Goal: Task Accomplishment & Management: Manage account settings

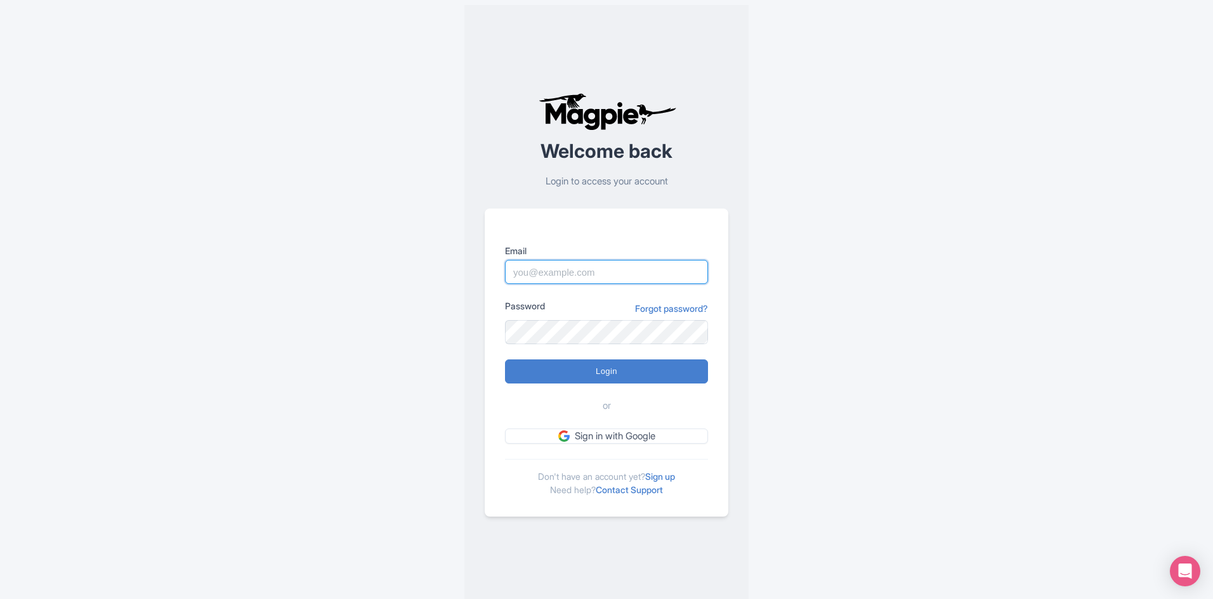
click at [610, 268] on input "Email" at bounding box center [606, 272] width 203 height 24
click at [505, 360] on input "Login" at bounding box center [606, 372] width 203 height 24
type input "Logging in..."
type input "rositsag@bigbustours.com"
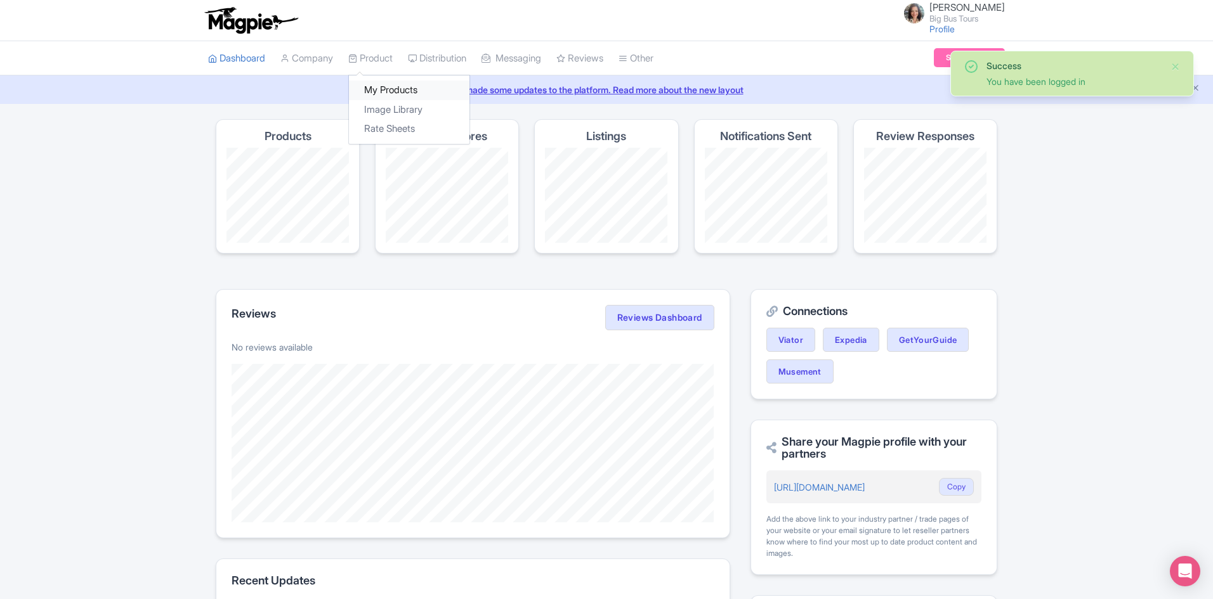
click at [384, 84] on link "My Products" at bounding box center [409, 91] width 121 height 20
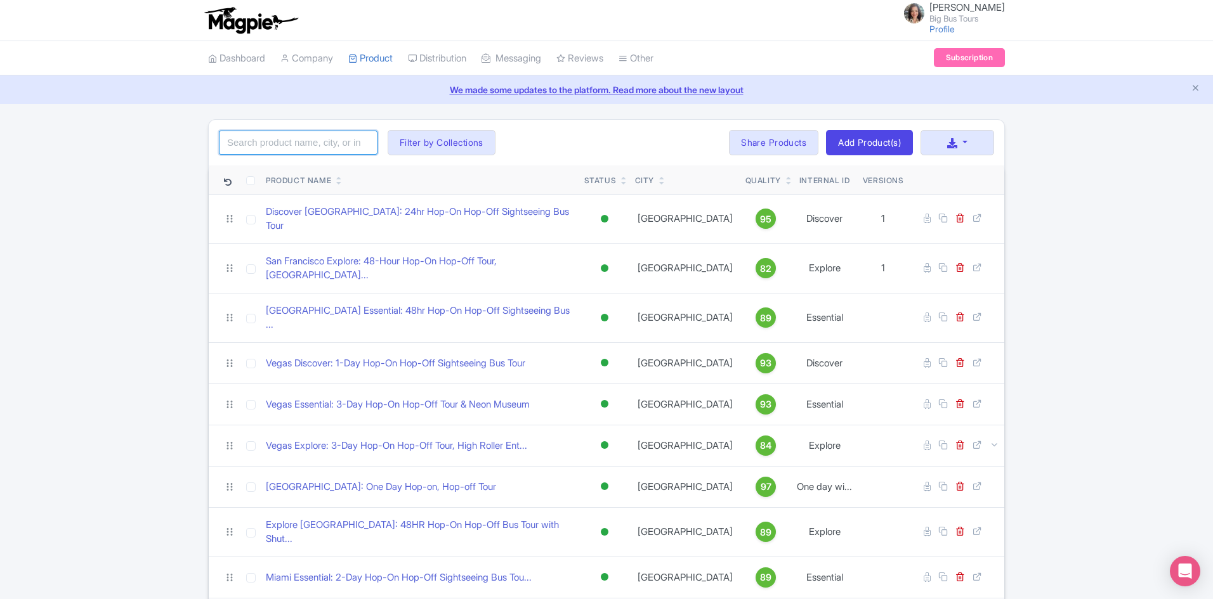
click at [294, 146] on input "search" at bounding box center [298, 143] width 159 height 24
click button "Search" at bounding box center [0, 0] width 0 height 0
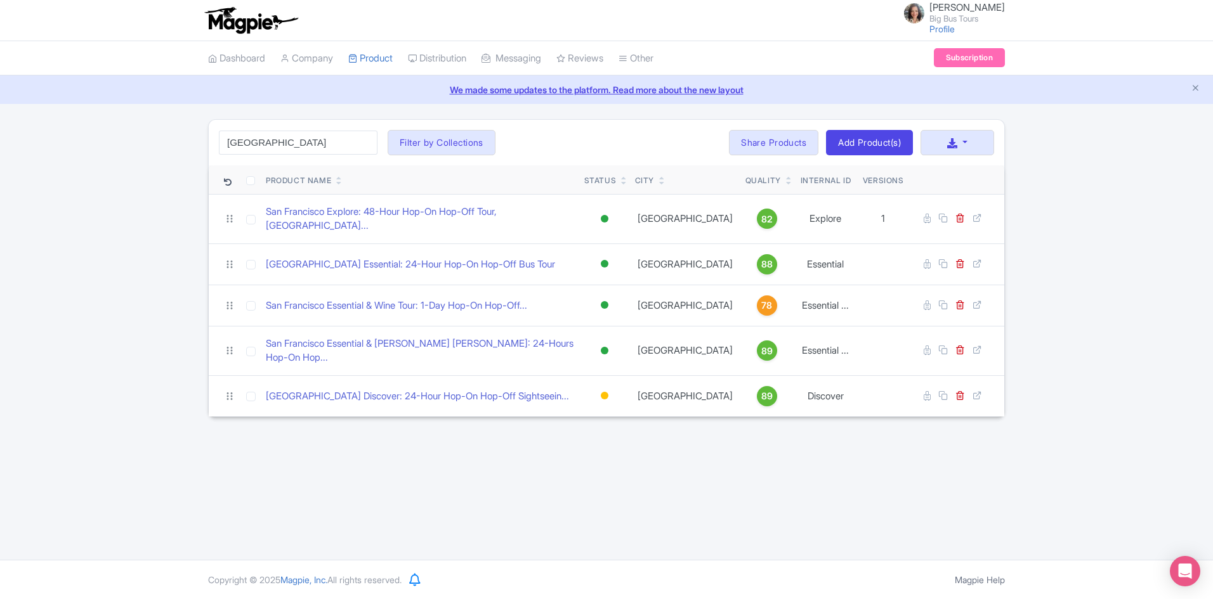
click at [525, 448] on div "Rosie Grigorova Big Bus Tours Profile Users Settings Sign out Dashboard Company…" at bounding box center [606, 280] width 1213 height 560
drag, startPoint x: 296, startPoint y: 140, endPoint x: 85, endPoint y: 140, distance: 211.2
click at [85, 140] on div "san francisco Search Filter by Collections Andrew Brand License Brian Combos Co…" at bounding box center [606, 268] width 1213 height 298
type input "los angeles"
click button "Search" at bounding box center [0, 0] width 0 height 0
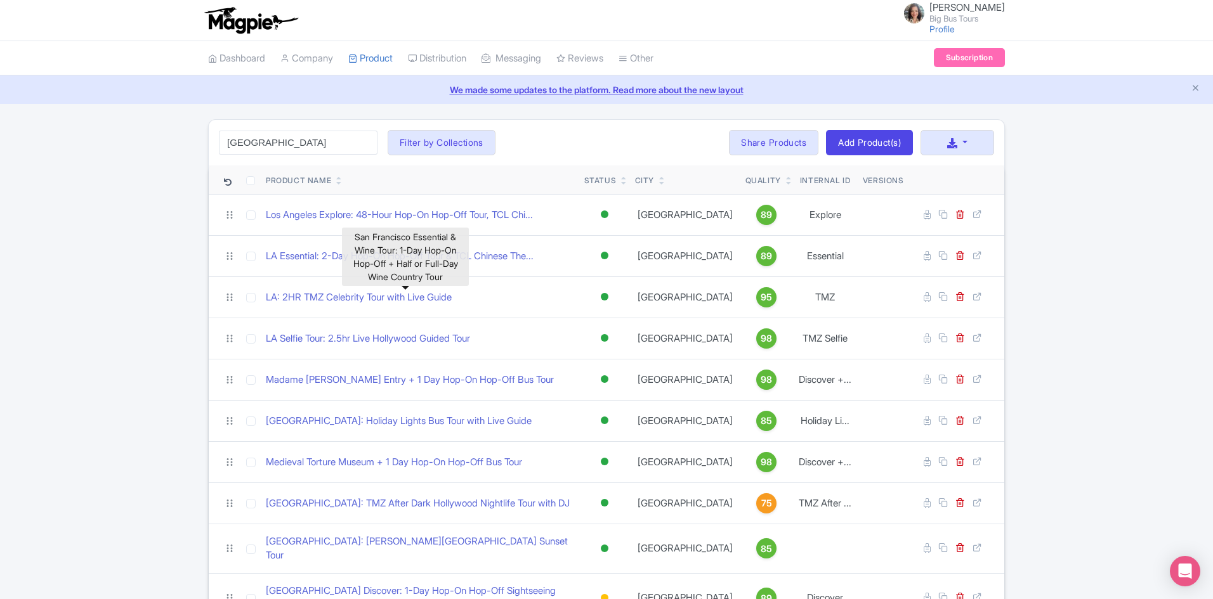
click at [129, 291] on div "los angeles Search Filter by Collections Andrew Brand License Brian Combos Core…" at bounding box center [606, 433] width 1213 height 628
click at [144, 270] on div "los angeles Search Filter by Collections Andrew Brand License Brian Combos Core…" at bounding box center [606, 433] width 1213 height 628
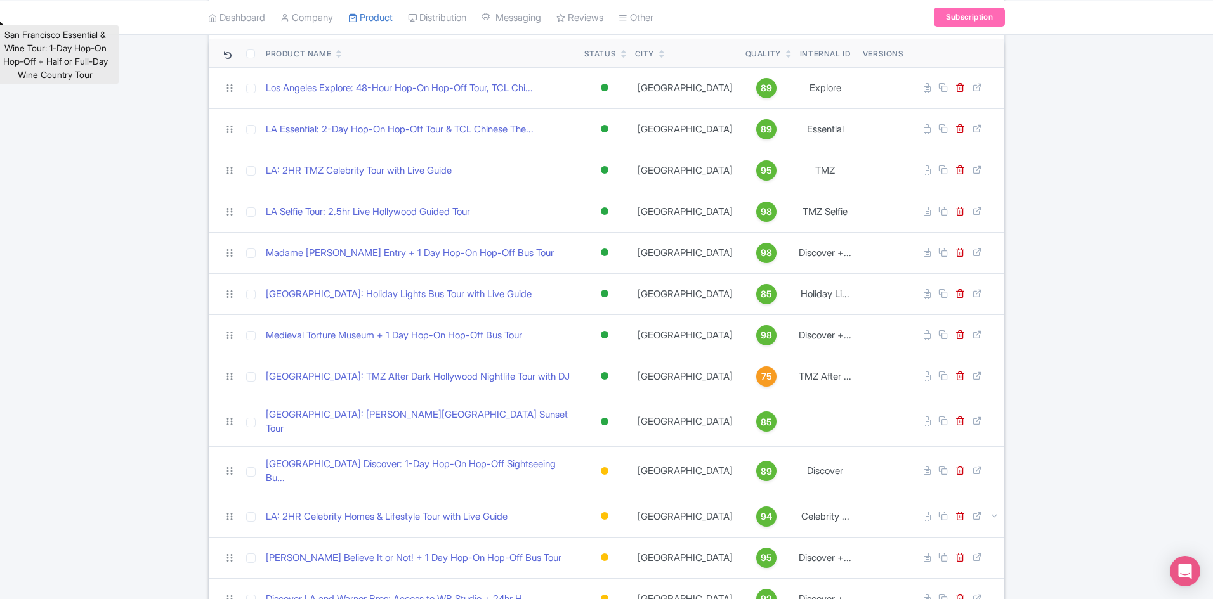
scroll to position [186, 0]
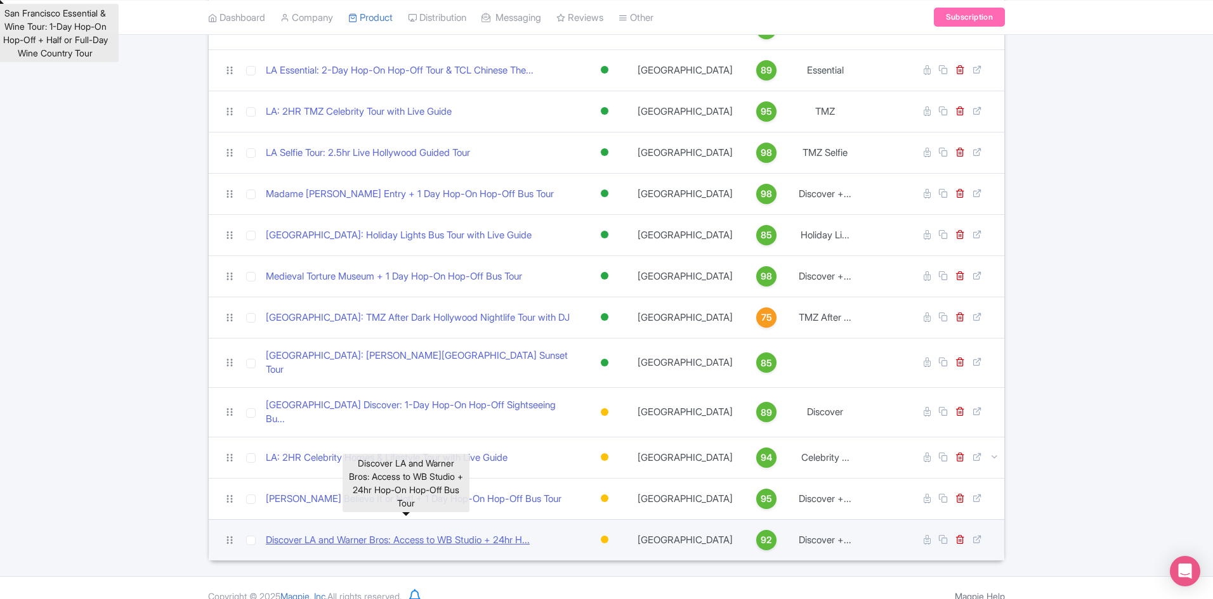
click at [414, 533] on link "Discover LA and Warner Bros: Access to WB Studio + 24hr H..." at bounding box center [398, 540] width 264 height 15
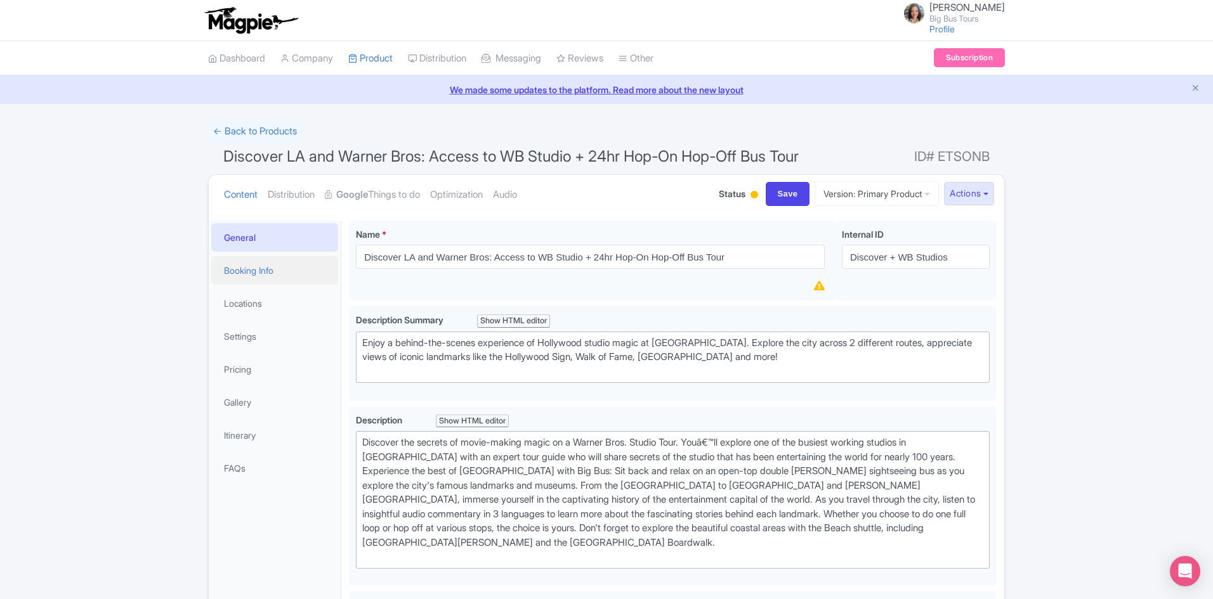
drag, startPoint x: 254, startPoint y: 271, endPoint x: 329, endPoint y: 275, distance: 74.9
click at [254, 271] on link "Booking Info" at bounding box center [274, 270] width 127 height 29
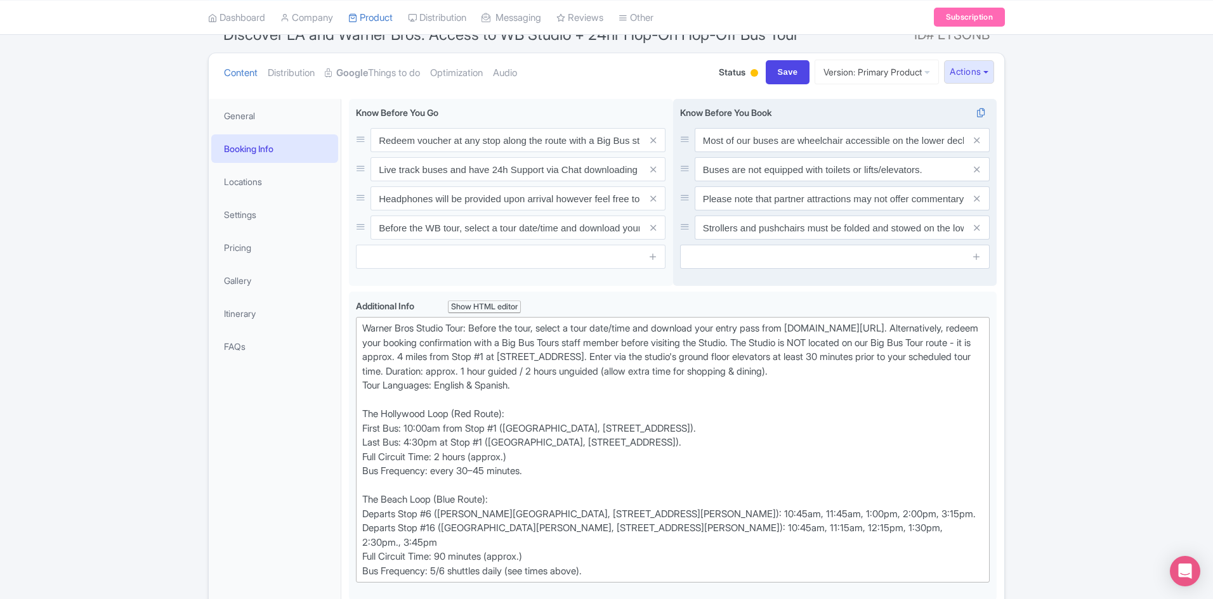
scroll to position [127, 0]
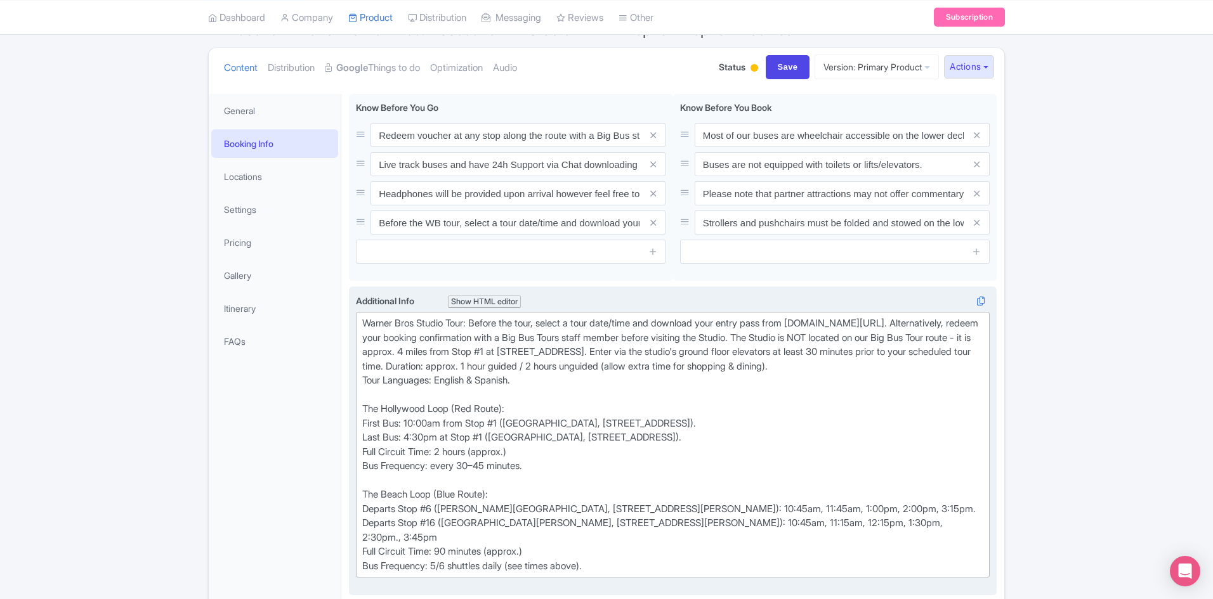
click at [729, 363] on div "Warner Bros Studio Tour: Before the tour, select a tour date/time and download …" at bounding box center [672, 444] width 621 height 257
drag, startPoint x: 532, startPoint y: 396, endPoint x: 474, endPoint y: 393, distance: 57.8
click at [474, 393] on div "Warner Bros Studio Tour: Before the tour, select a tour date/time and download …" at bounding box center [672, 444] width 621 height 257
click at [396, 397] on div "Warner Bros Studio Tour: Before the tour, select a tour date/time and download …" at bounding box center [672, 444] width 621 height 257
click at [788, 367] on div "Warner Bros Studio Tour: Before the tour, select a tour date/time and download …" at bounding box center [672, 444] width 621 height 257
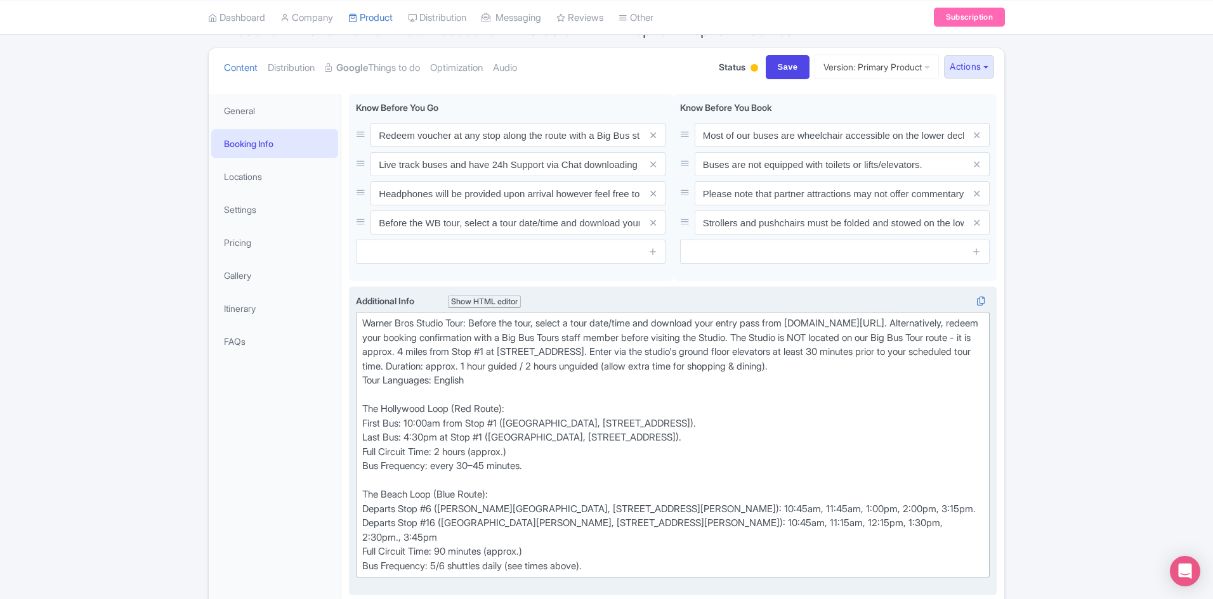
drag, startPoint x: 475, startPoint y: 396, endPoint x: 440, endPoint y: 394, distance: 34.9
click at [440, 394] on div "Warner Bros Studio Tour: Before the tour, select a tour date/time and download …" at bounding box center [672, 444] width 621 height 257
copy div "English"
click at [786, 367] on div "Warner Bros Studio Tour: Before the tour, select a tour date/time and download …" at bounding box center [672, 444] width 621 height 257
click at [792, 365] on div "Warner Bros Studio Tour: Before the tour, select a tour date/time and download …" at bounding box center [672, 444] width 621 height 257
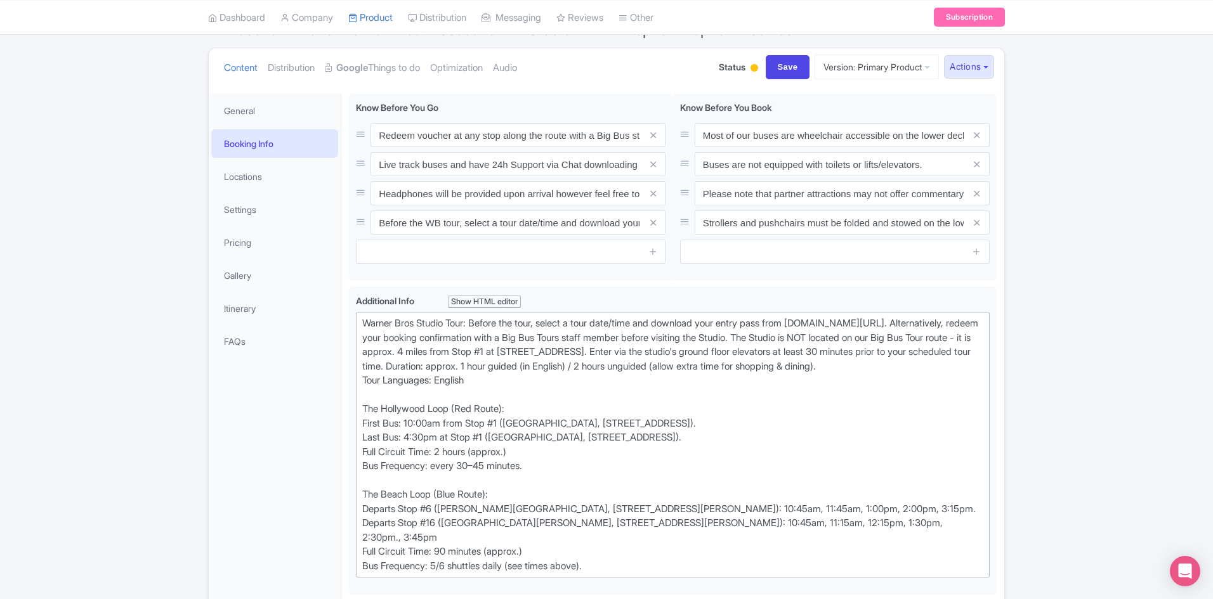
drag, startPoint x: 482, startPoint y: 393, endPoint x: 318, endPoint y: 393, distance: 164.3
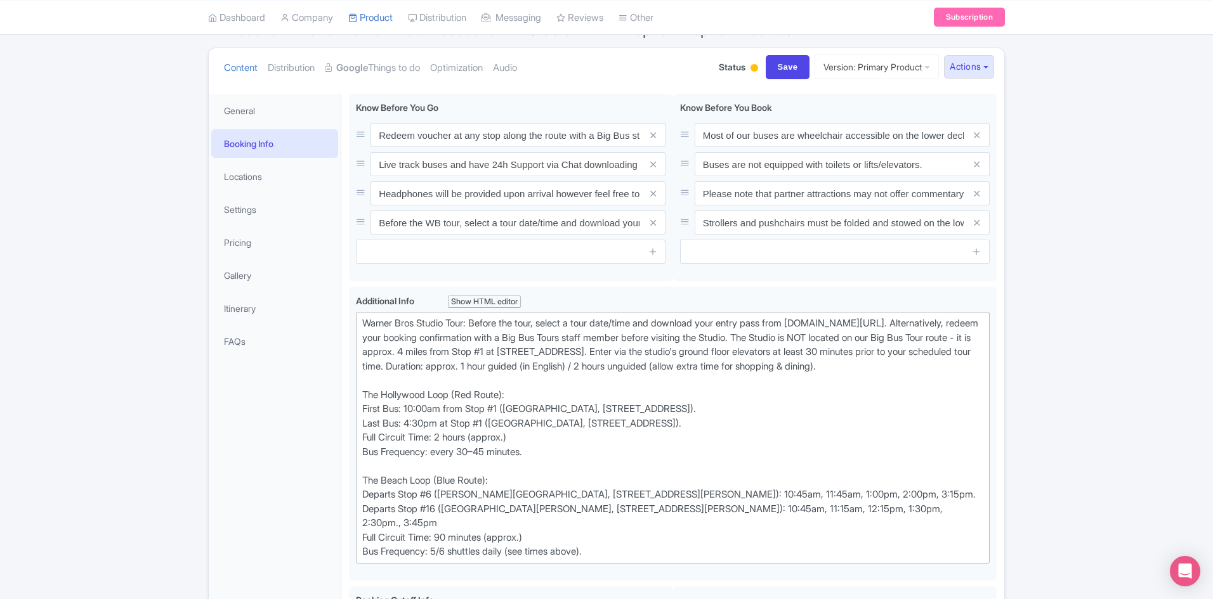
type trix-editor "<div>Warner Bros Studio Tour: Before the tour, select a tour date/time and down…"
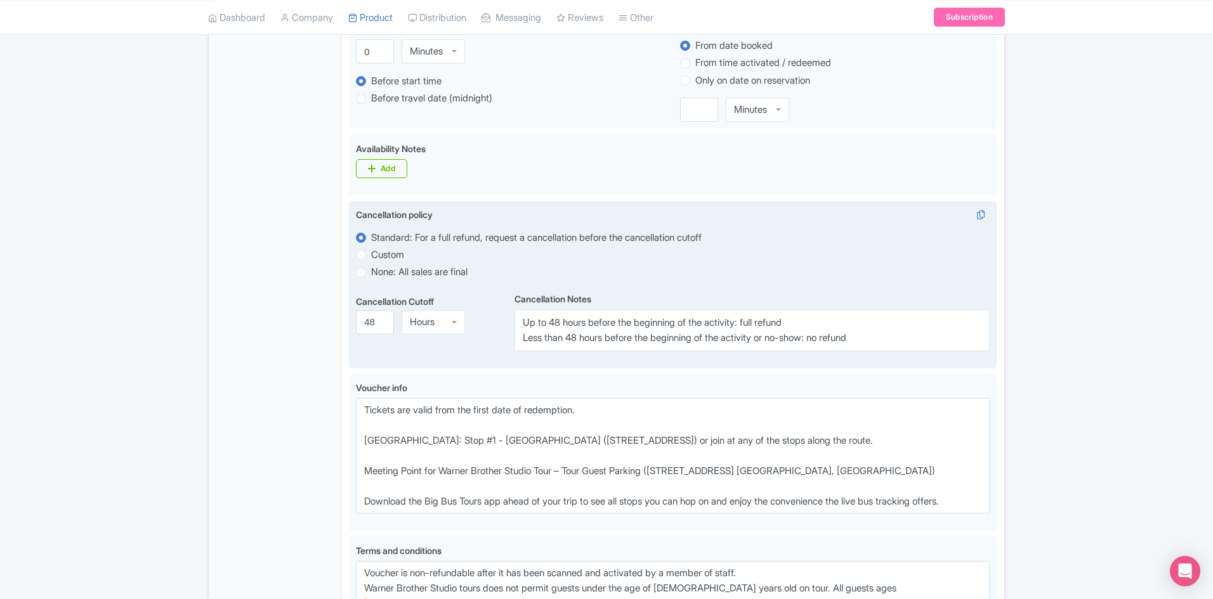
scroll to position [888, 0]
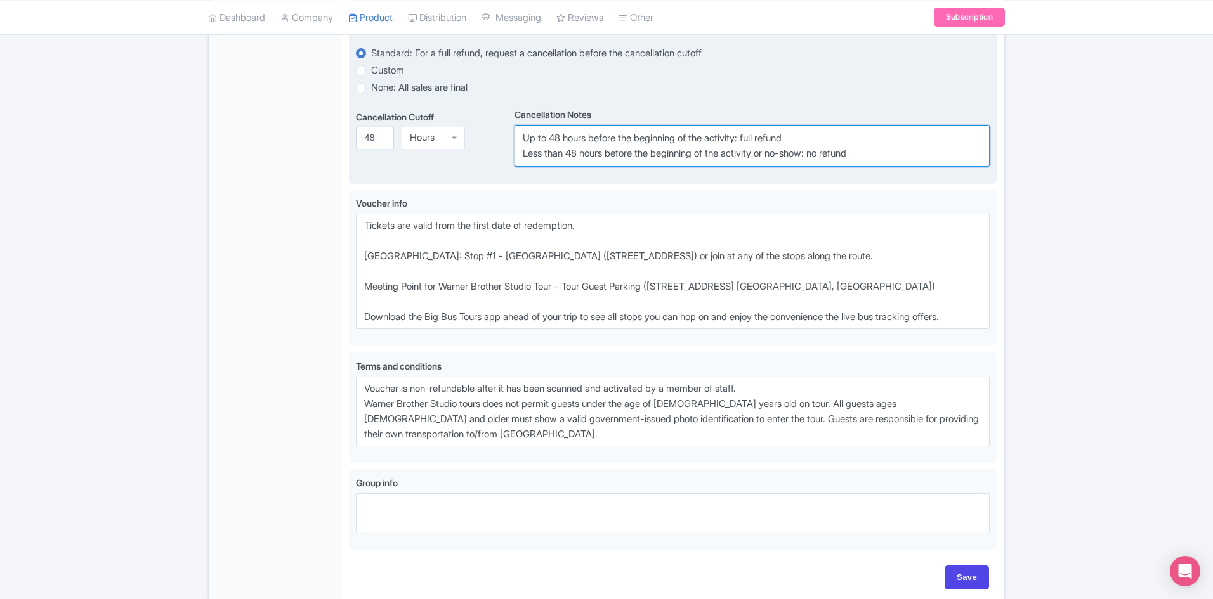
drag, startPoint x: 559, startPoint y: 136, endPoint x: 552, endPoint y: 135, distance: 7.7
click at [552, 135] on textarea "Up to 48 hours before the beginning of the activity: full refund Less than 48 h…" at bounding box center [751, 146] width 475 height 42
drag, startPoint x: 578, startPoint y: 154, endPoint x: 568, endPoint y: 148, distance: 11.4
click at [568, 148] on textarea "Up to 48 hours before the beginning of the activity: full refund Less than 48 h…" at bounding box center [751, 146] width 475 height 42
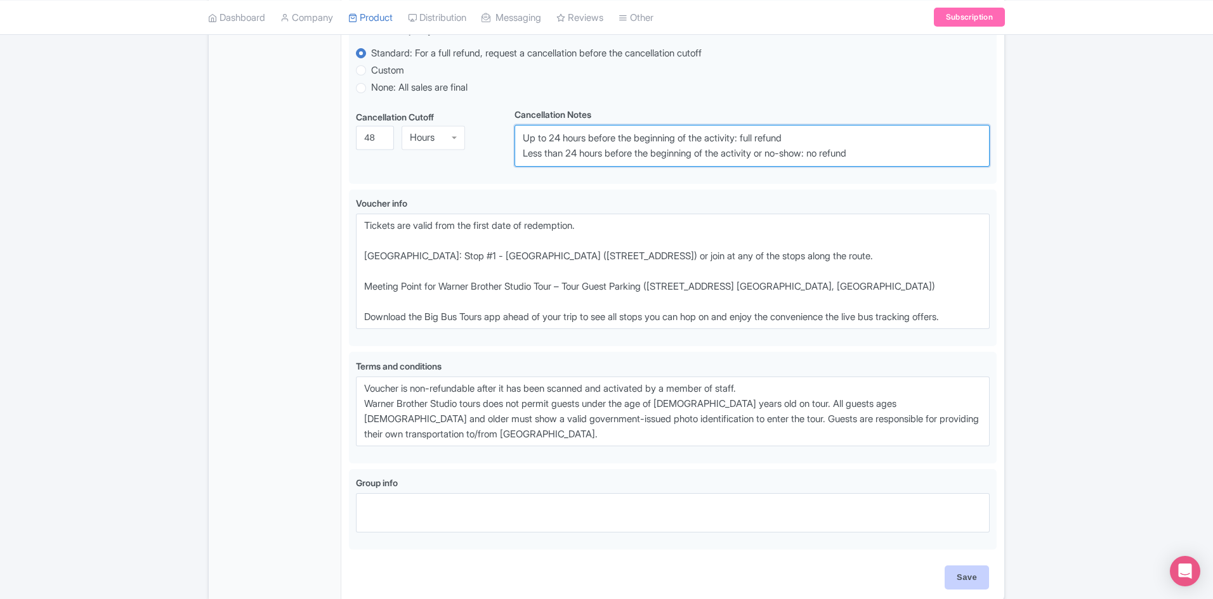
type textarea "Up to 24 hours before the beginning of the activity: full refund Less than 24 h…"
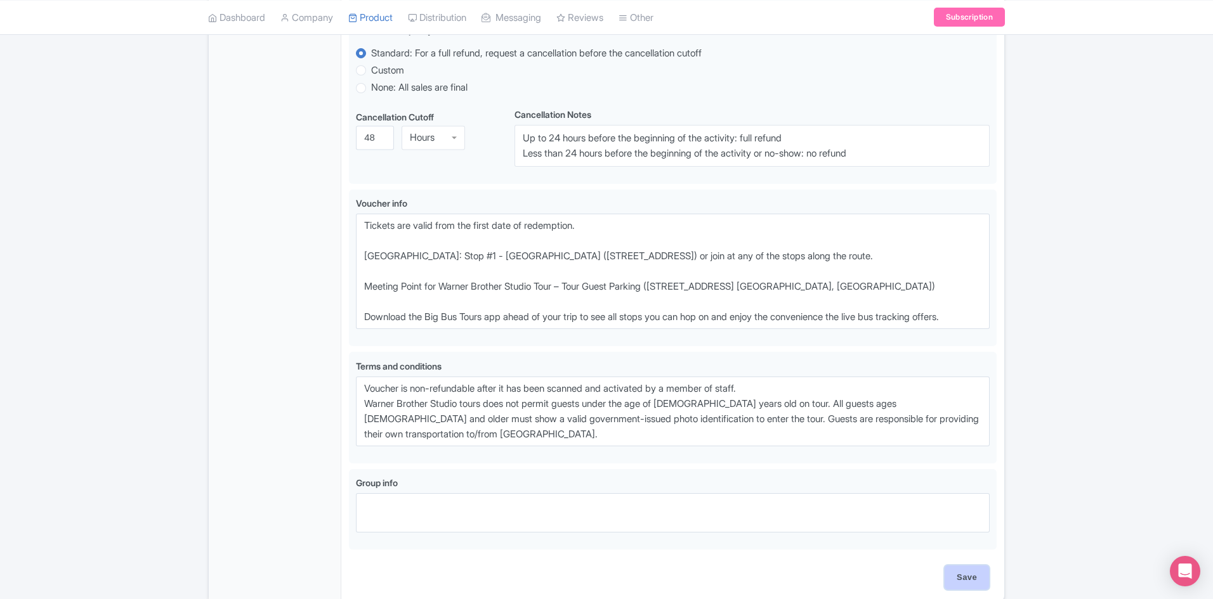
drag, startPoint x: 959, startPoint y: 569, endPoint x: 968, endPoint y: 566, distance: 10.0
click at [960, 569] on input "Save" at bounding box center [966, 578] width 44 height 24
type input "Saving..."
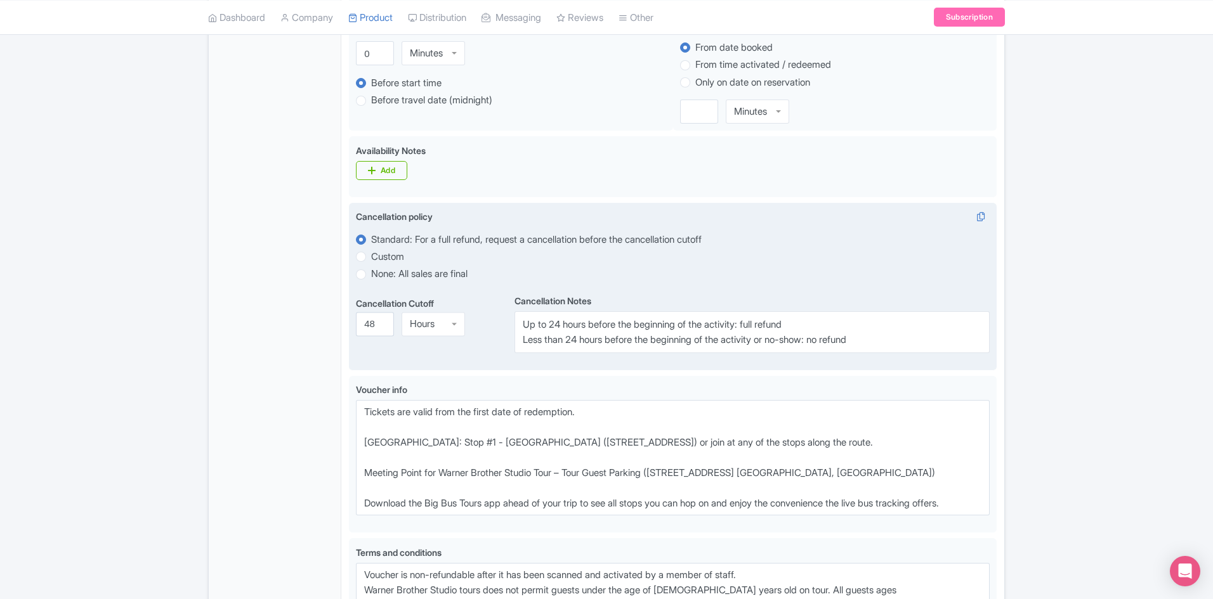
scroll to position [698, 0]
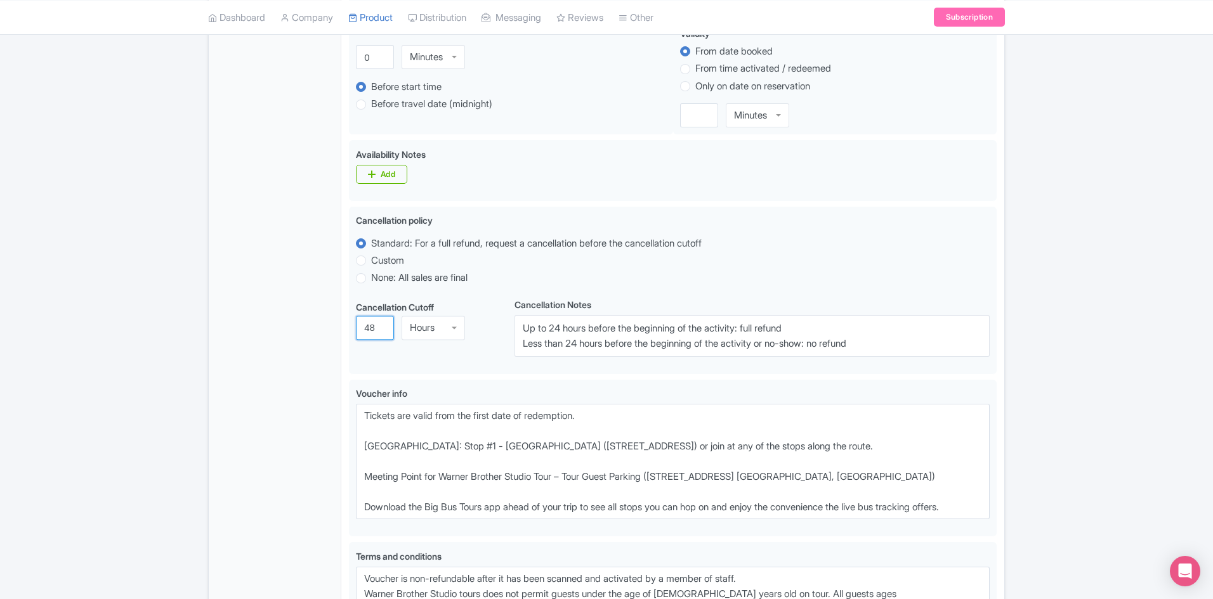
drag, startPoint x: 375, startPoint y: 327, endPoint x: 347, endPoint y: 323, distance: 28.2
click at [347, 324] on div "Discover LA and Warner Bros: Access to WB Studio + 24hr Hop-On Hop-Off Bus Tour…" at bounding box center [672, 153] width 663 height 1277
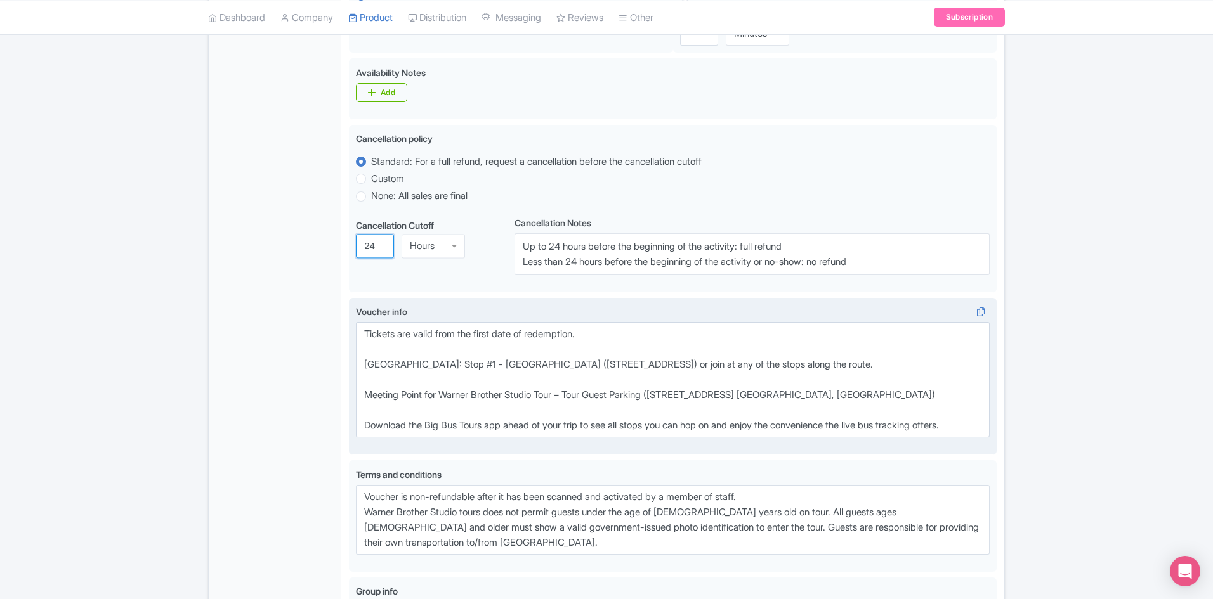
scroll to position [946, 0]
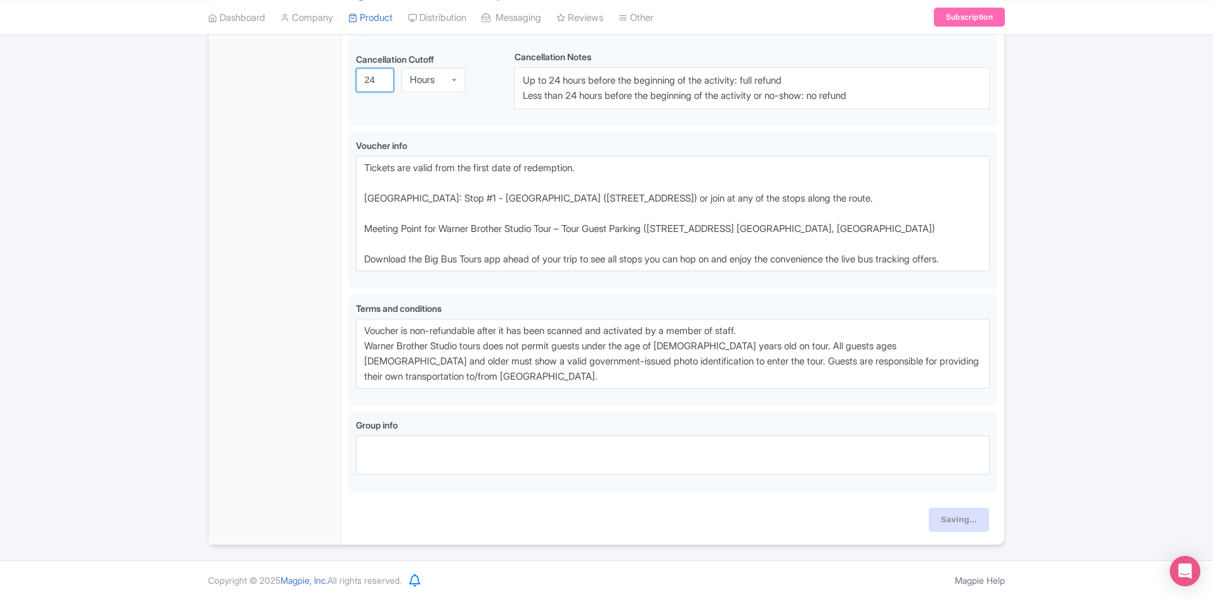
type input "24"
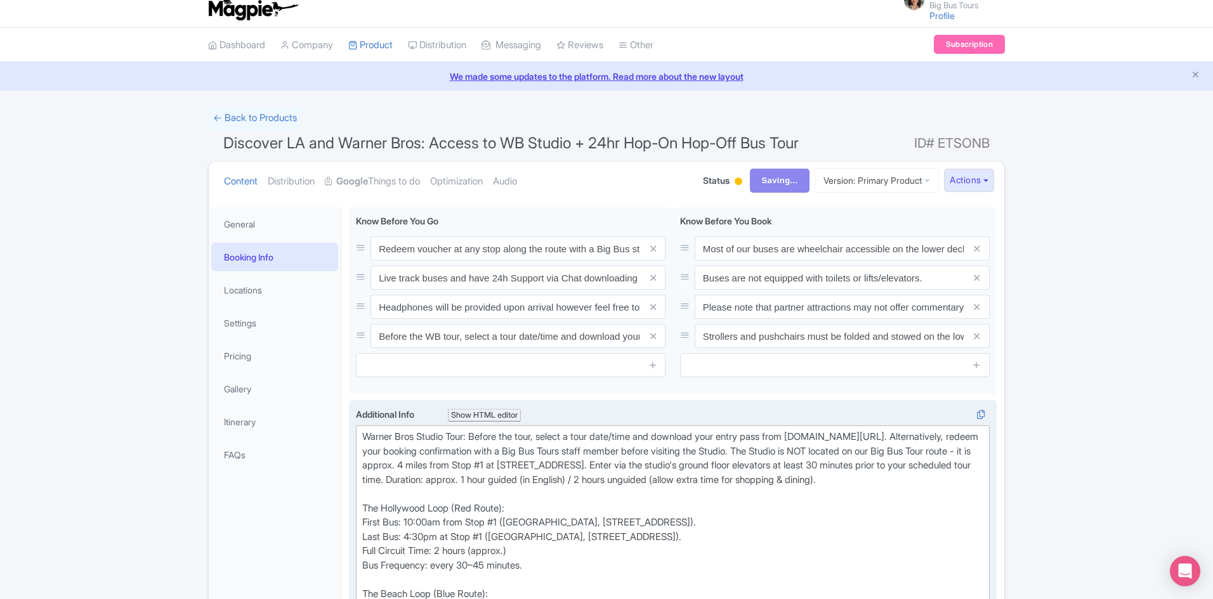
scroll to position [0, 0]
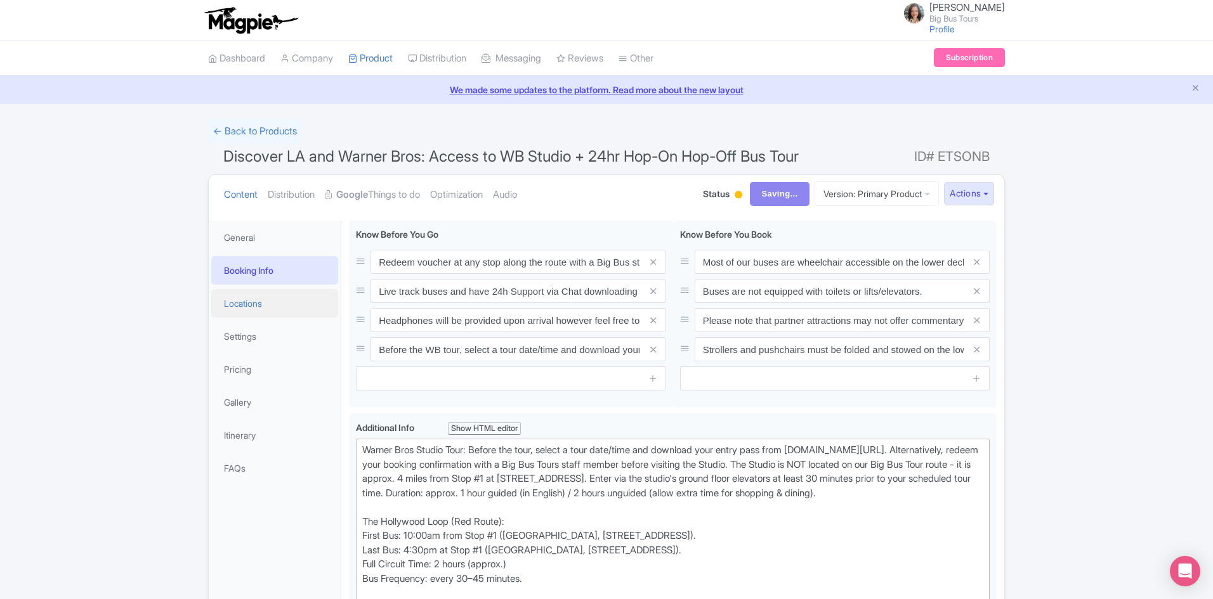
click at [251, 311] on link "Locations" at bounding box center [274, 303] width 127 height 29
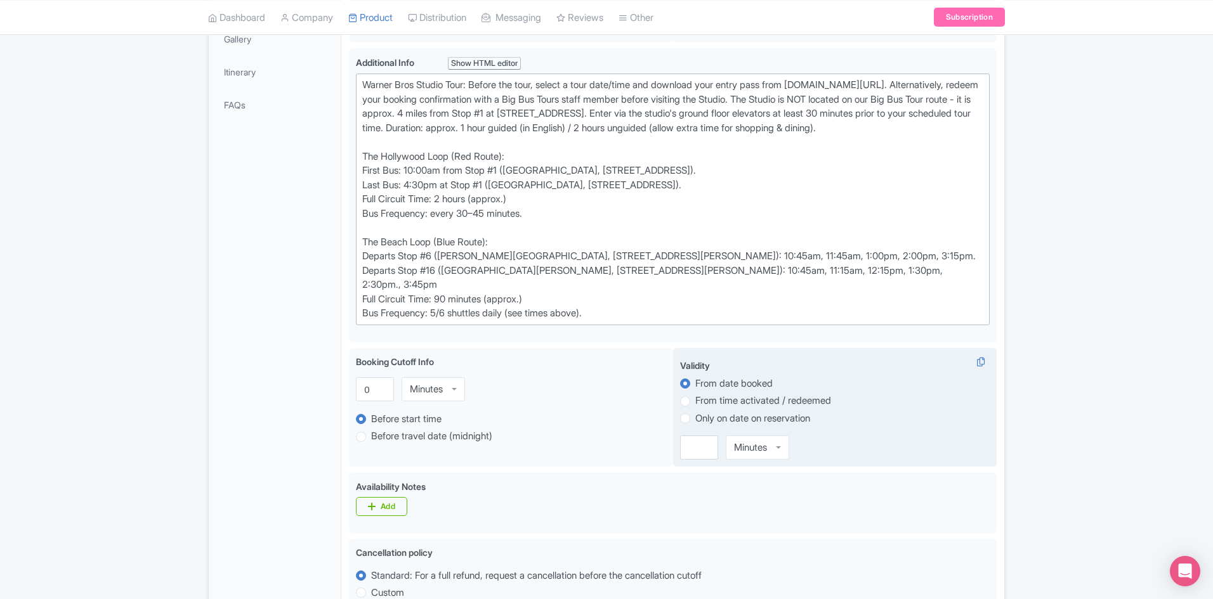
scroll to position [185, 0]
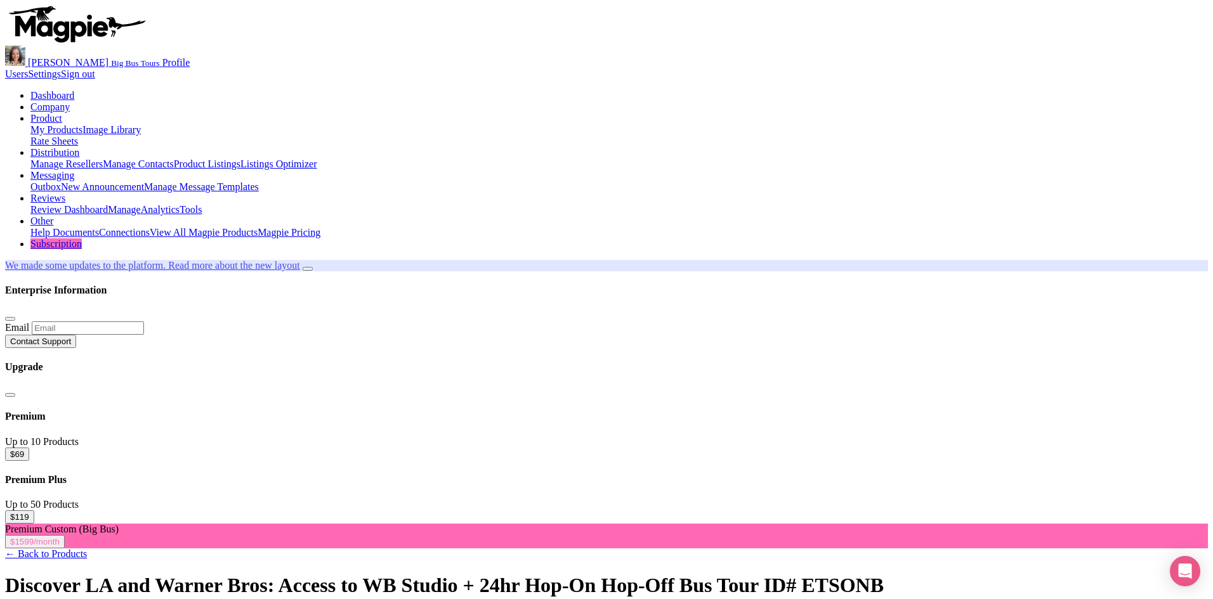
type input "Saving..."
click at [82, 124] on link "My Products" at bounding box center [56, 129] width 52 height 11
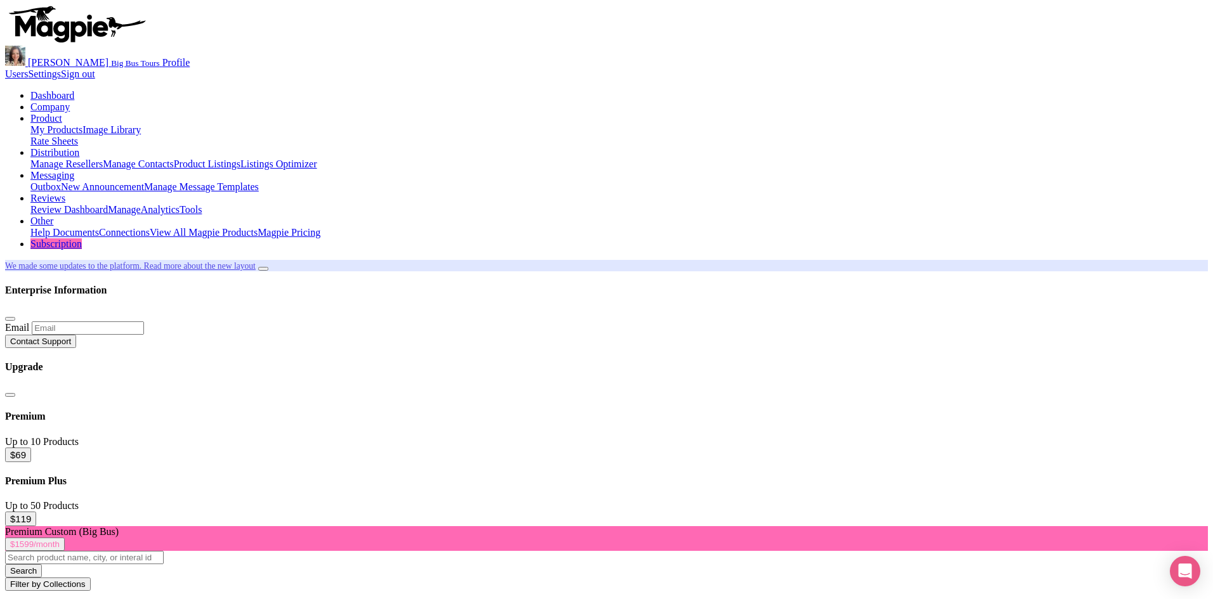
click at [164, 551] on input "search" at bounding box center [84, 557] width 159 height 13
type input "los angeles"
click button "Search" at bounding box center [23, 570] width 37 height 13
click at [164, 551] on input "los angeles" at bounding box center [84, 557] width 159 height 13
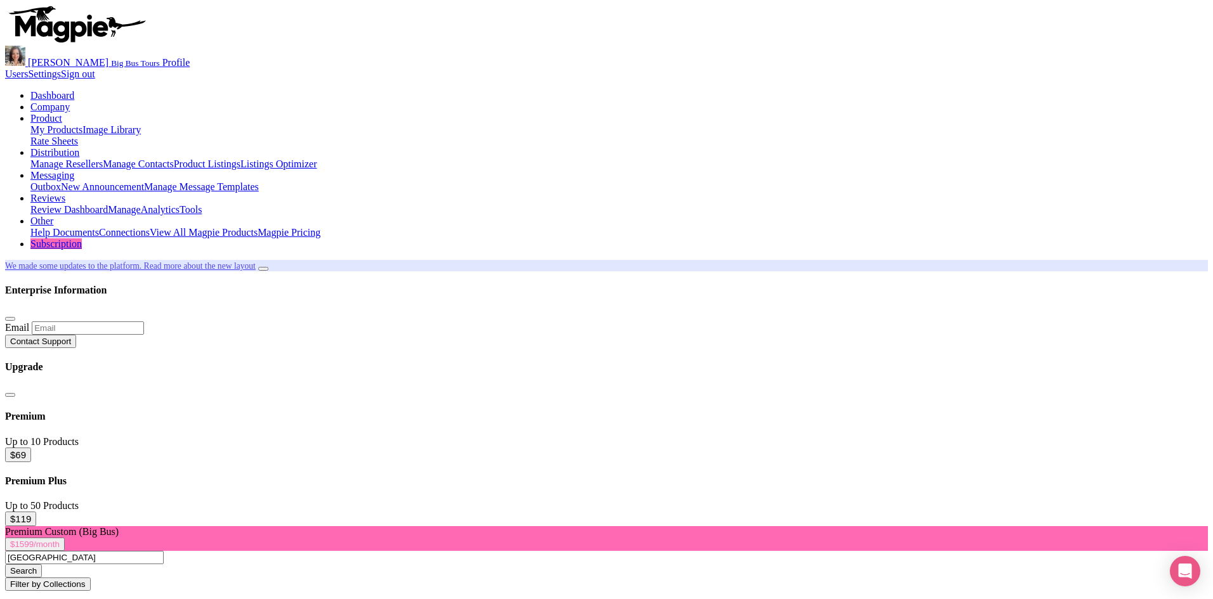
click button "Search" at bounding box center [23, 570] width 37 height 13
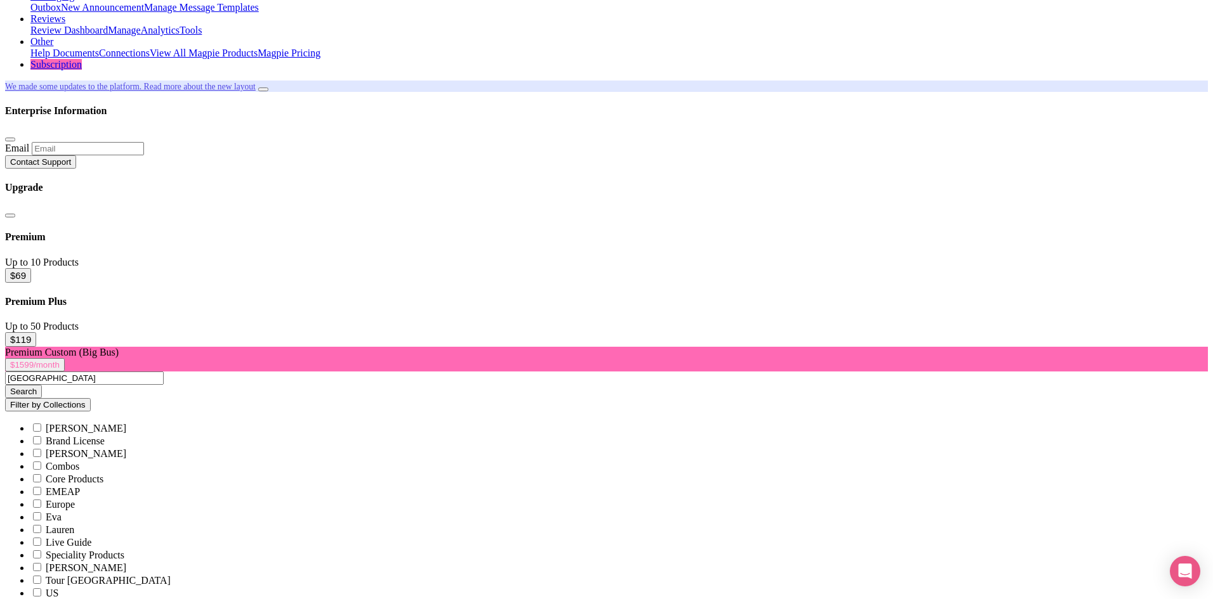
scroll to position [186, 0]
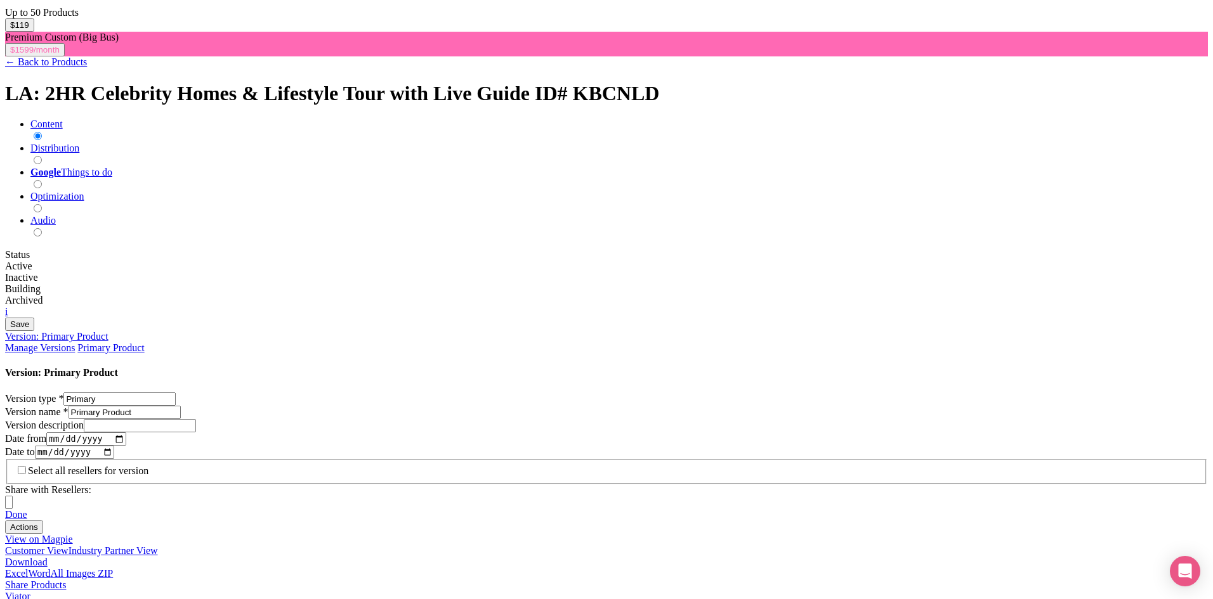
scroll to position [507, 0]
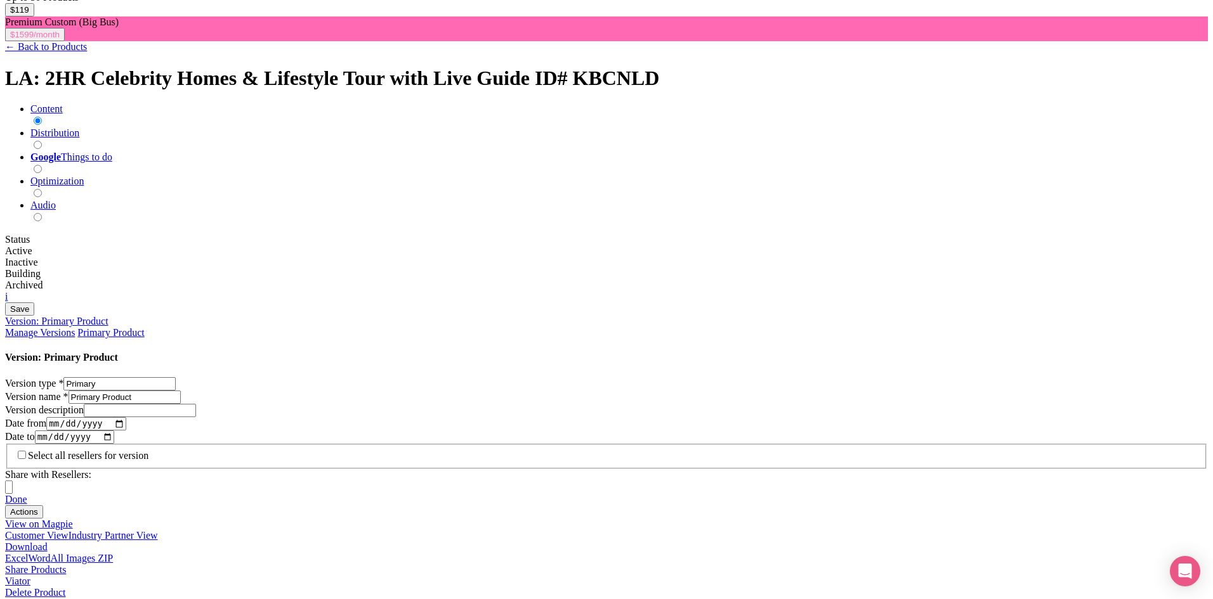
drag, startPoint x: 545, startPoint y: 295, endPoint x: 361, endPoint y: 294, distance: 183.9
paste input "across the Universal City Overlook"
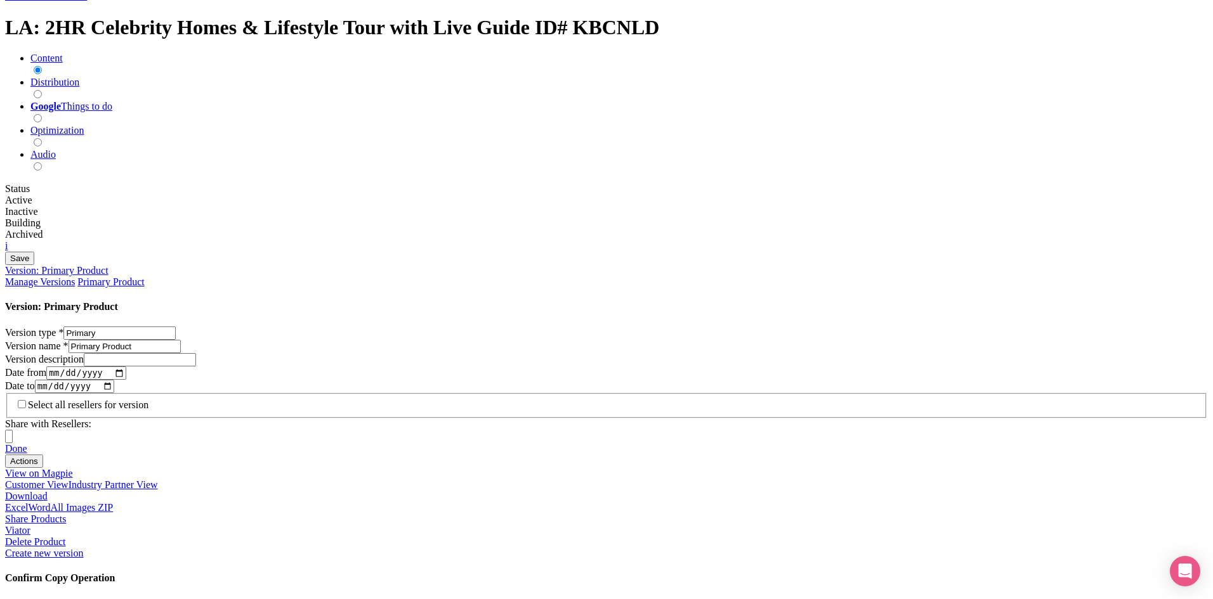
type input "Snap photos of the Hollywood Sign across the Universal City Overlook"
type input "Saving..."
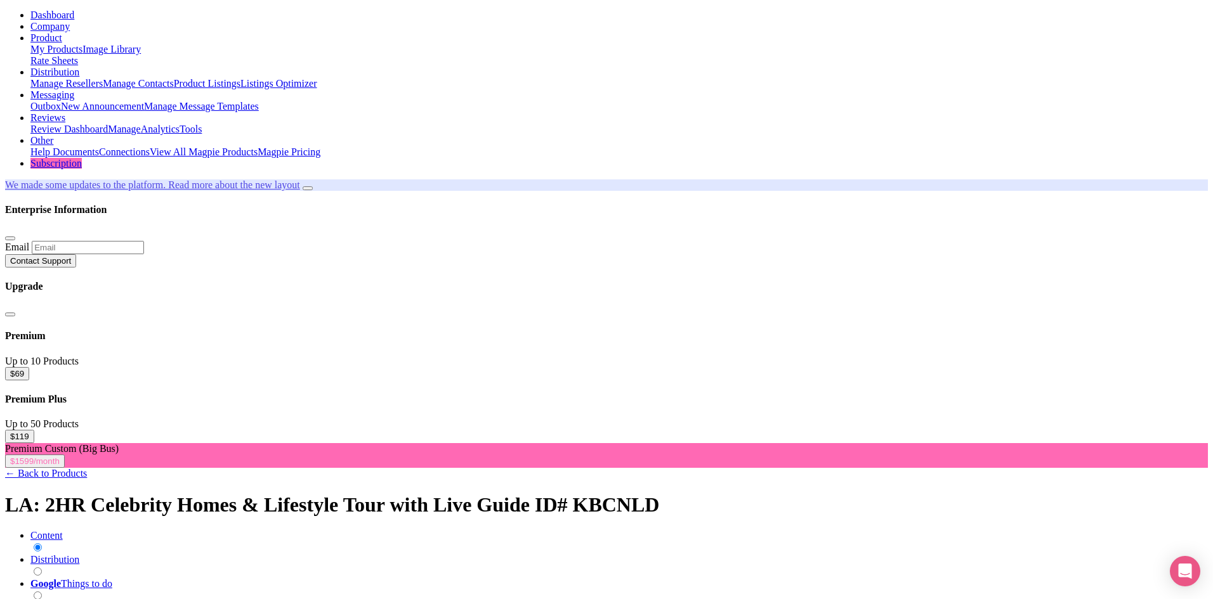
scroll to position [58, 0]
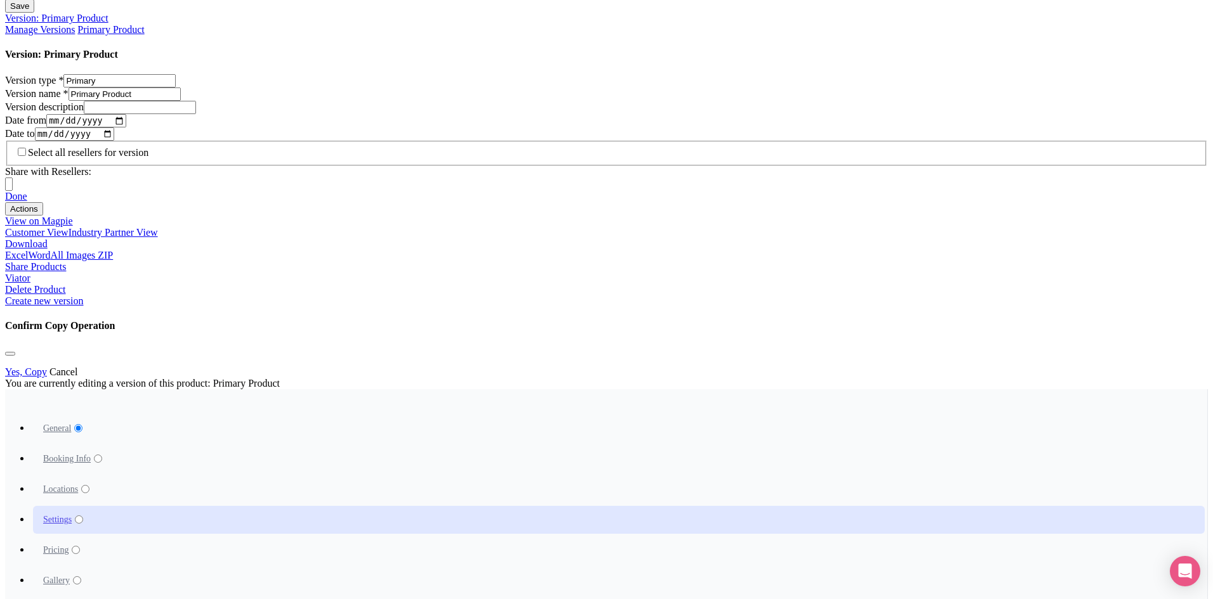
scroll to position [819, 0]
